Goal: Navigation & Orientation: Find specific page/section

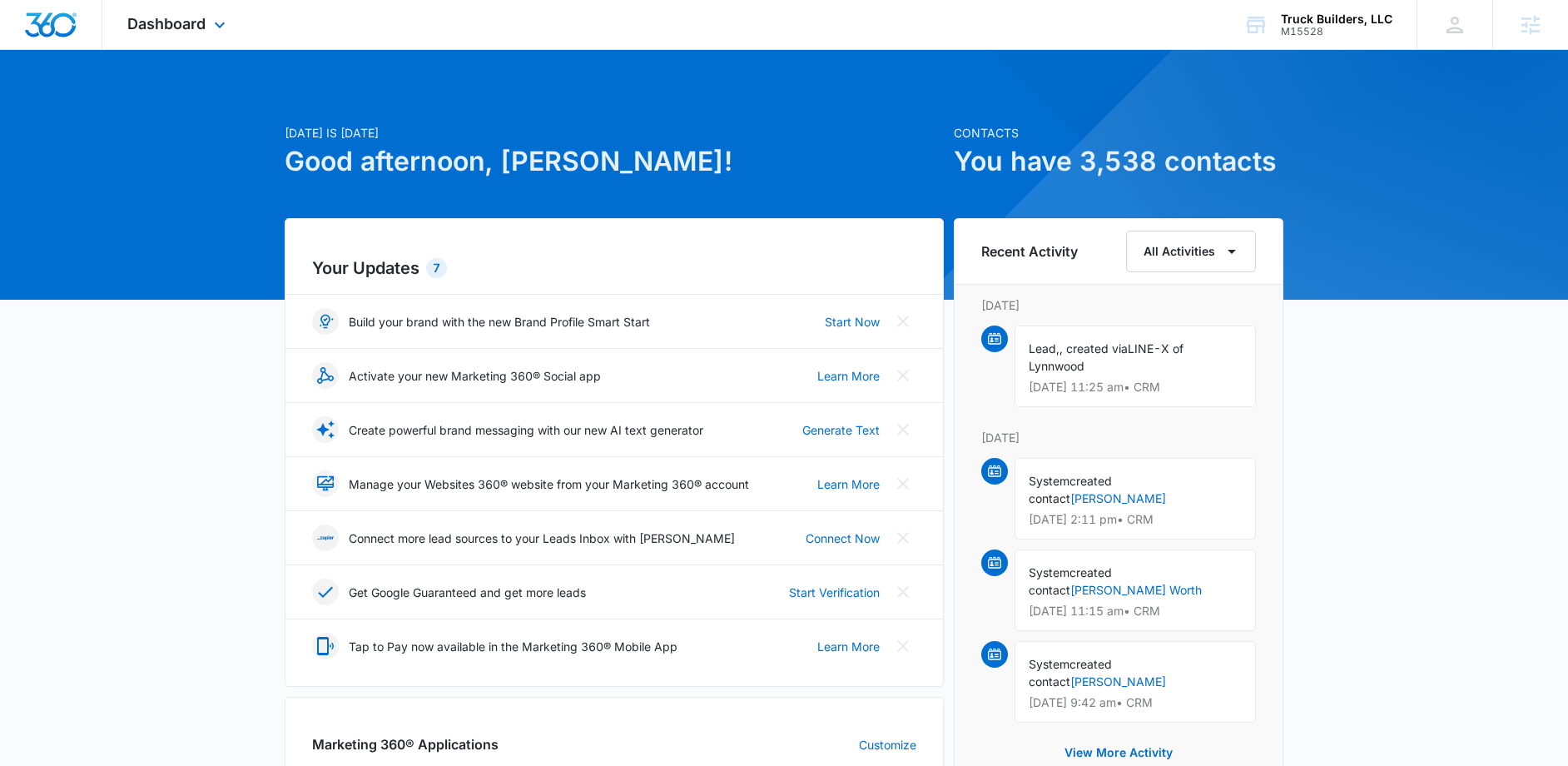
click at [209, 31] on div "Dashboard Apps Reputation Websites Forms CRM Email Social Shop Content Ads Inte…" at bounding box center [178, 25] width 152 height 49
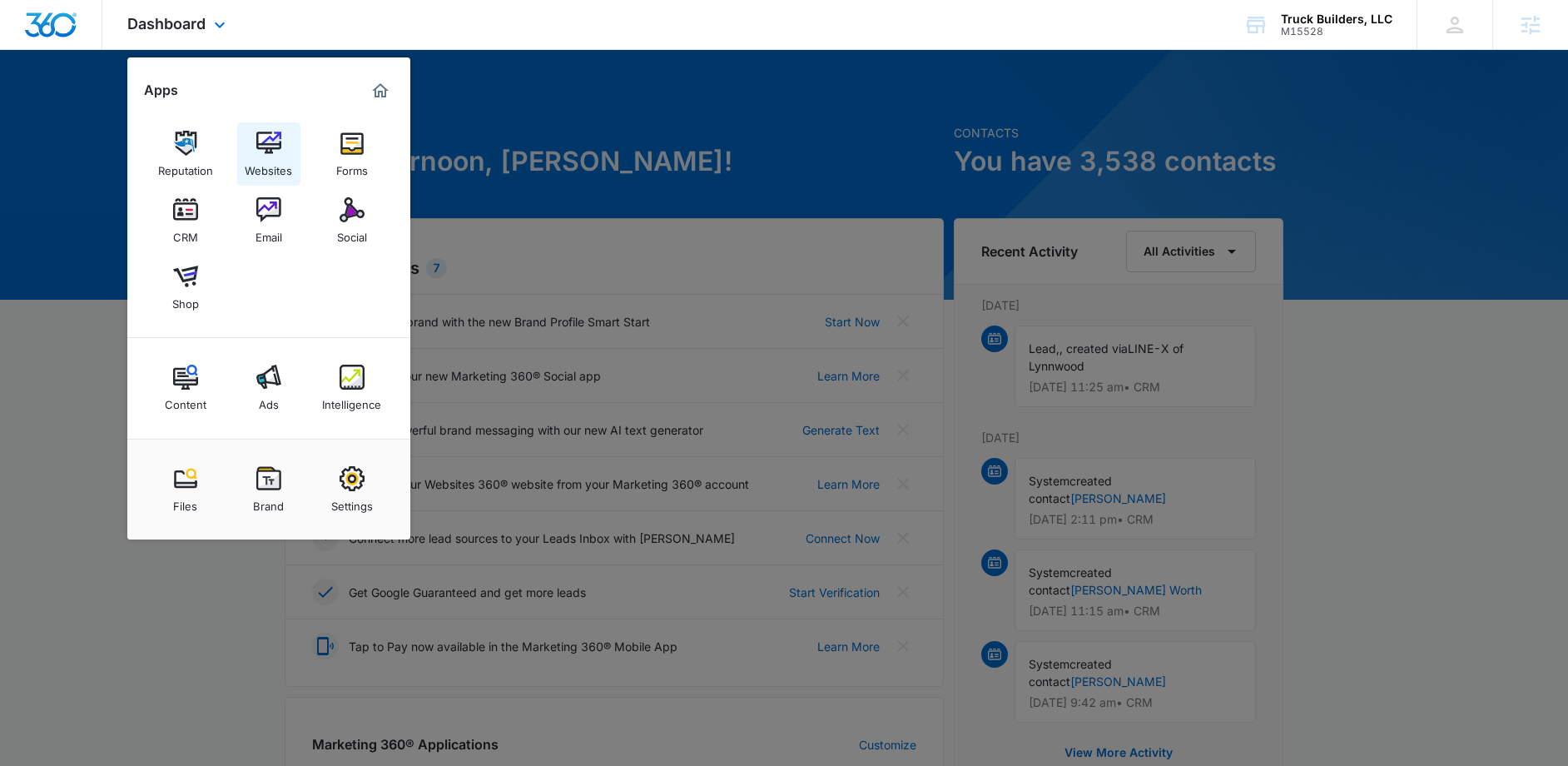
click at [282, 160] on div "Websites" at bounding box center [269, 167] width 48 height 22
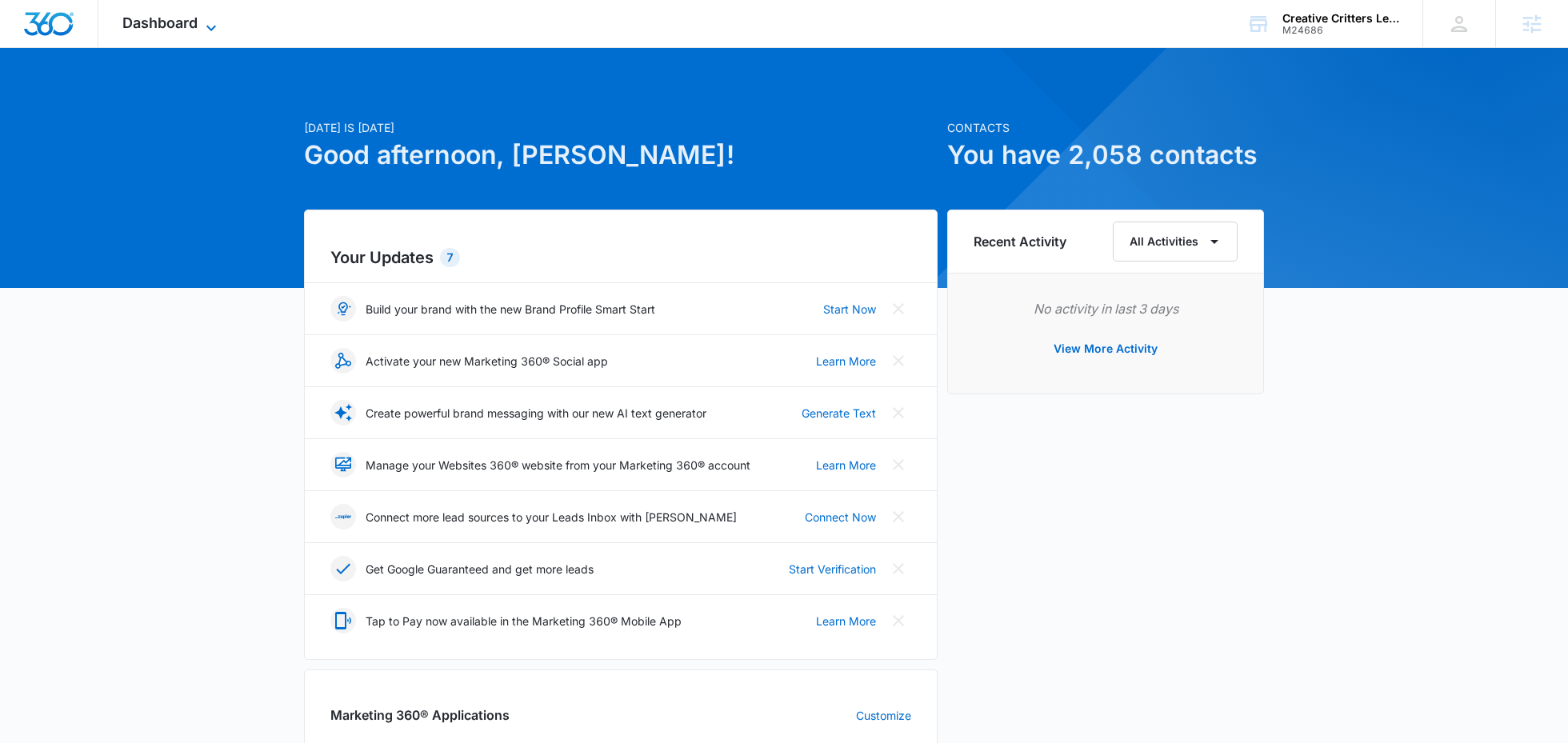
click at [208, 25] on icon at bounding box center [211, 28] width 19 height 19
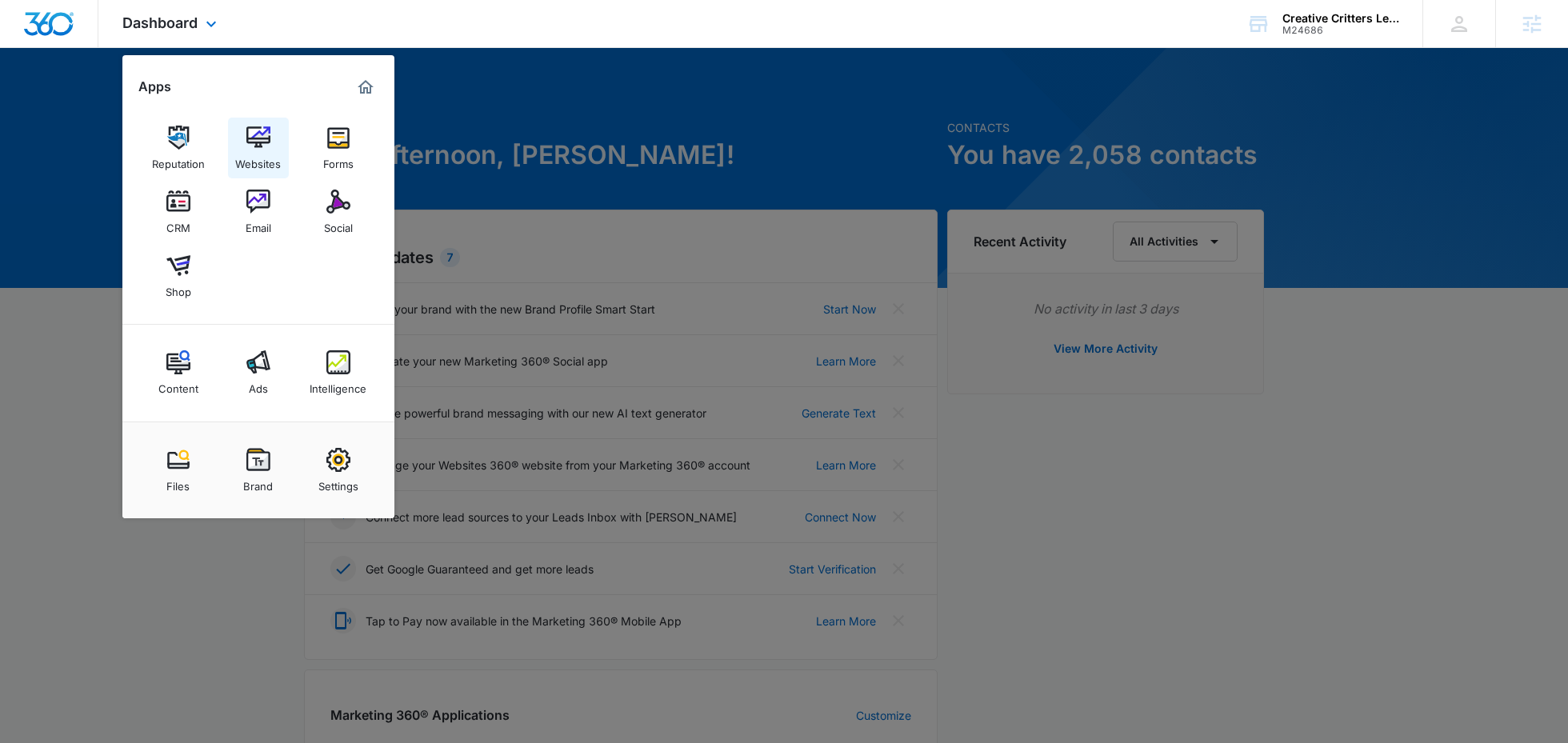
click at [266, 146] on img at bounding box center [258, 137] width 24 height 24
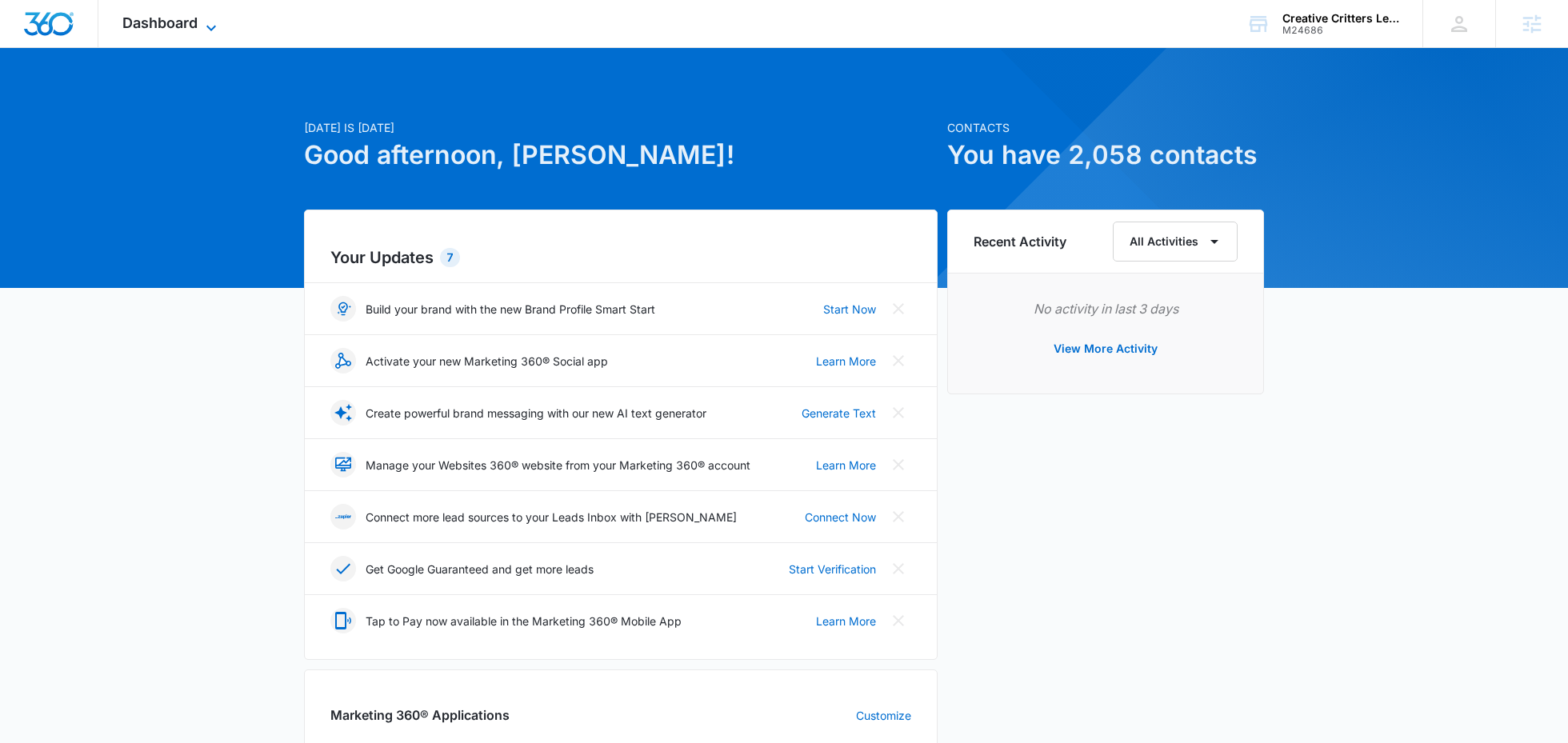
click at [209, 33] on icon at bounding box center [211, 28] width 19 height 19
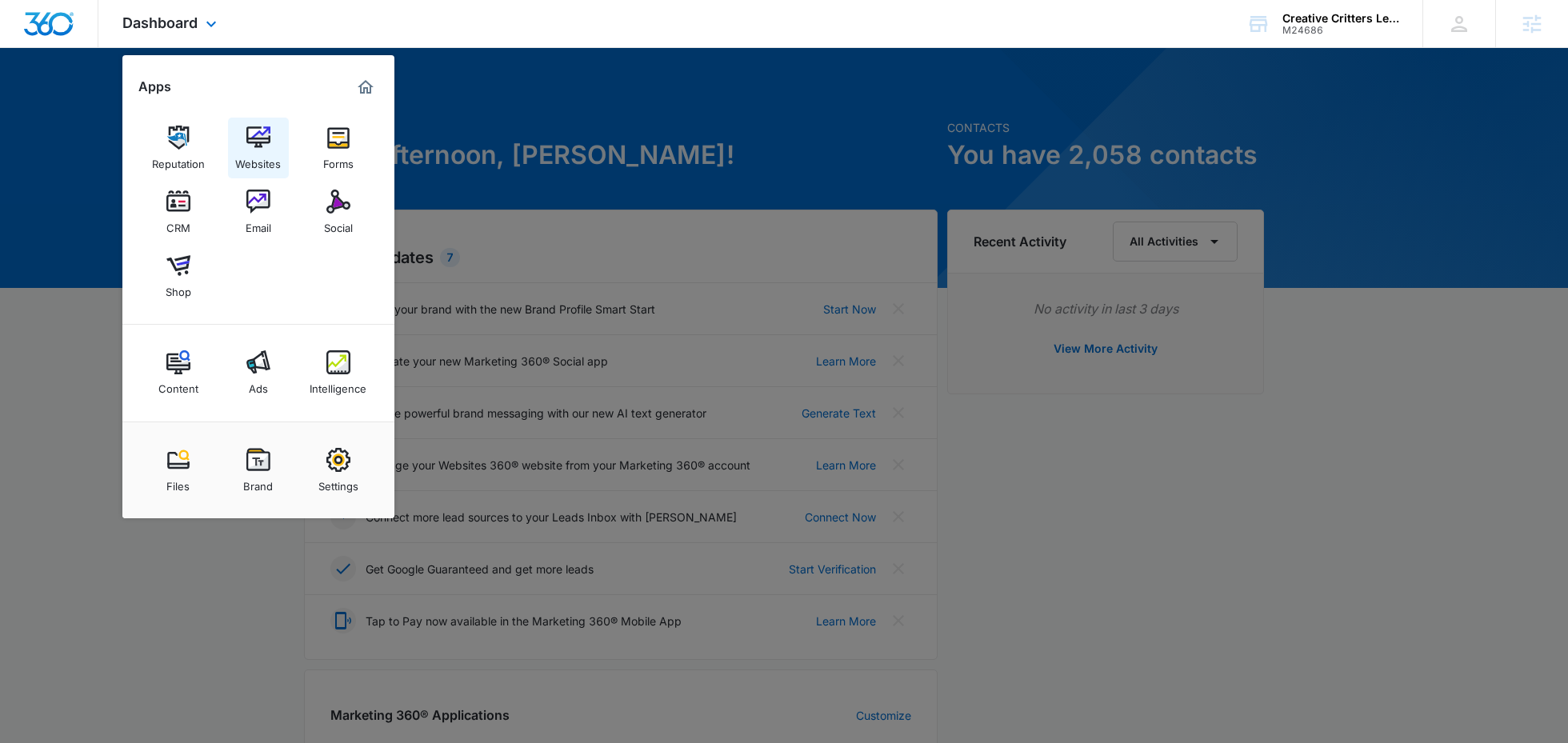
drag, startPoint x: 271, startPoint y: 134, endPoint x: 285, endPoint y: 126, distance: 16.1
click at [271, 134] on link "Websites" at bounding box center [258, 148] width 61 height 61
